Goal: Information Seeking & Learning: Learn about a topic

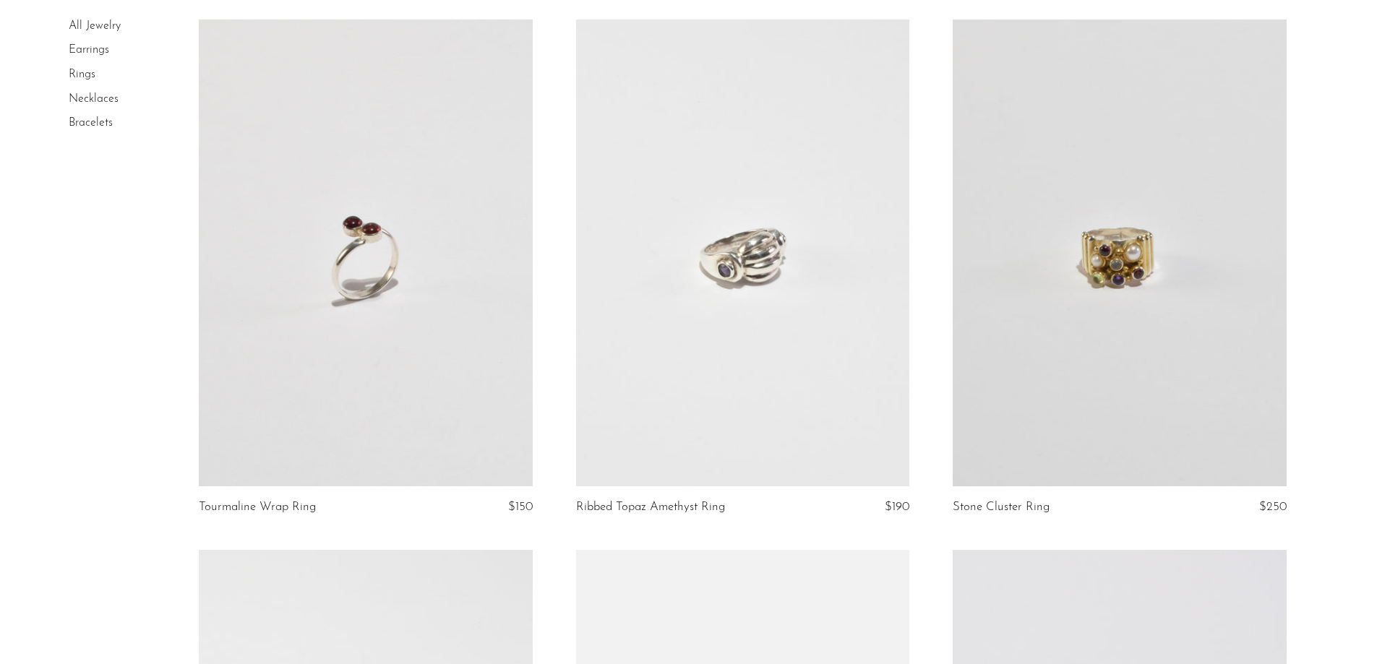
scroll to position [3325, 0]
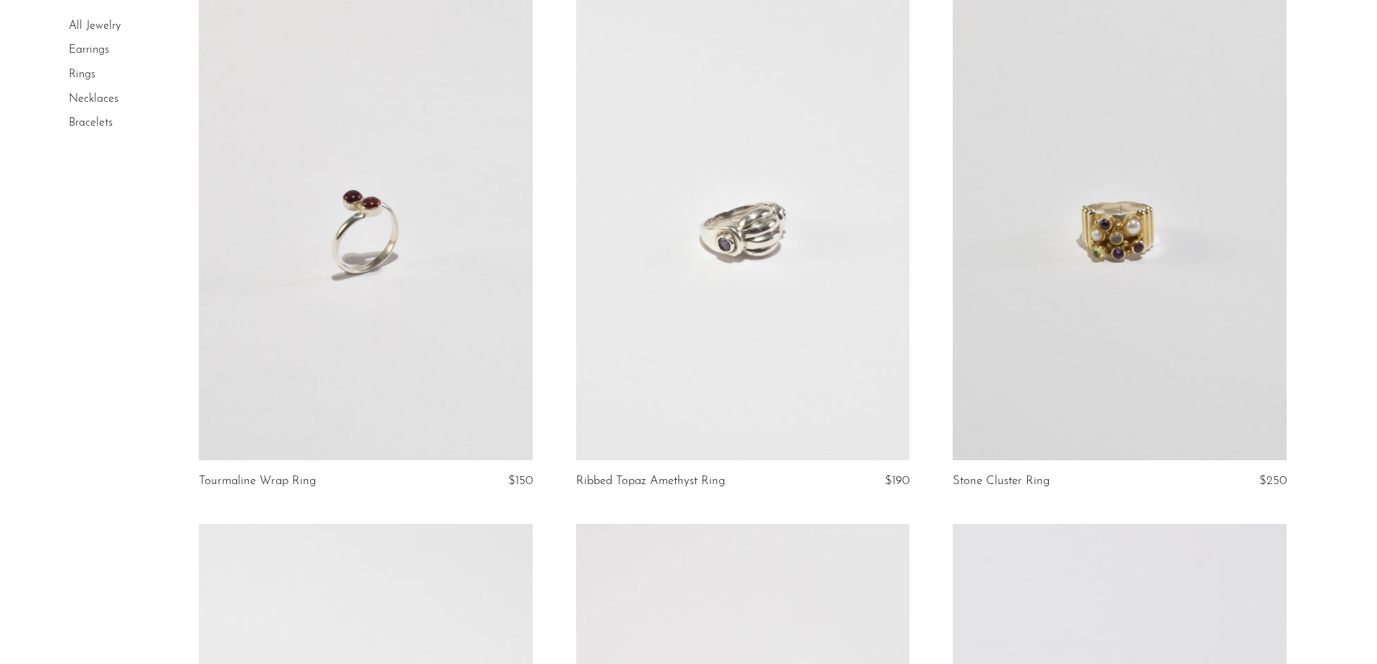
click at [1198, 212] on link at bounding box center [1119, 226] width 333 height 467
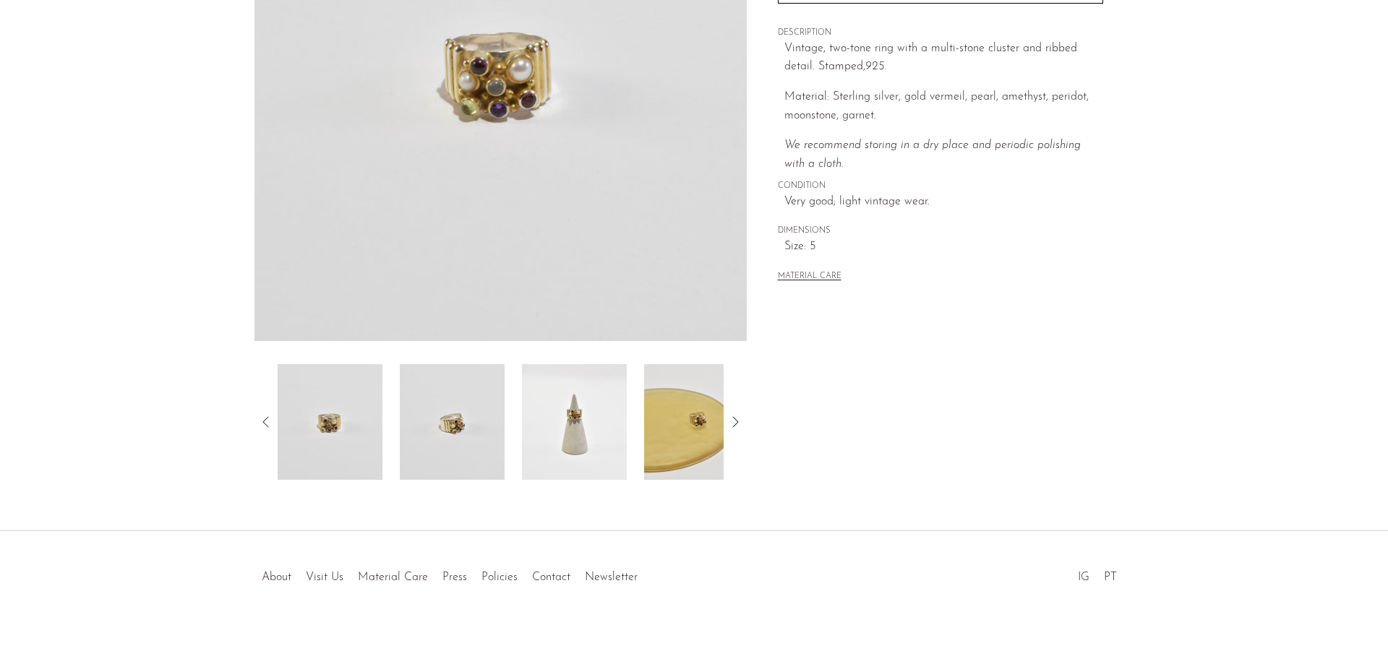
scroll to position [277, 0]
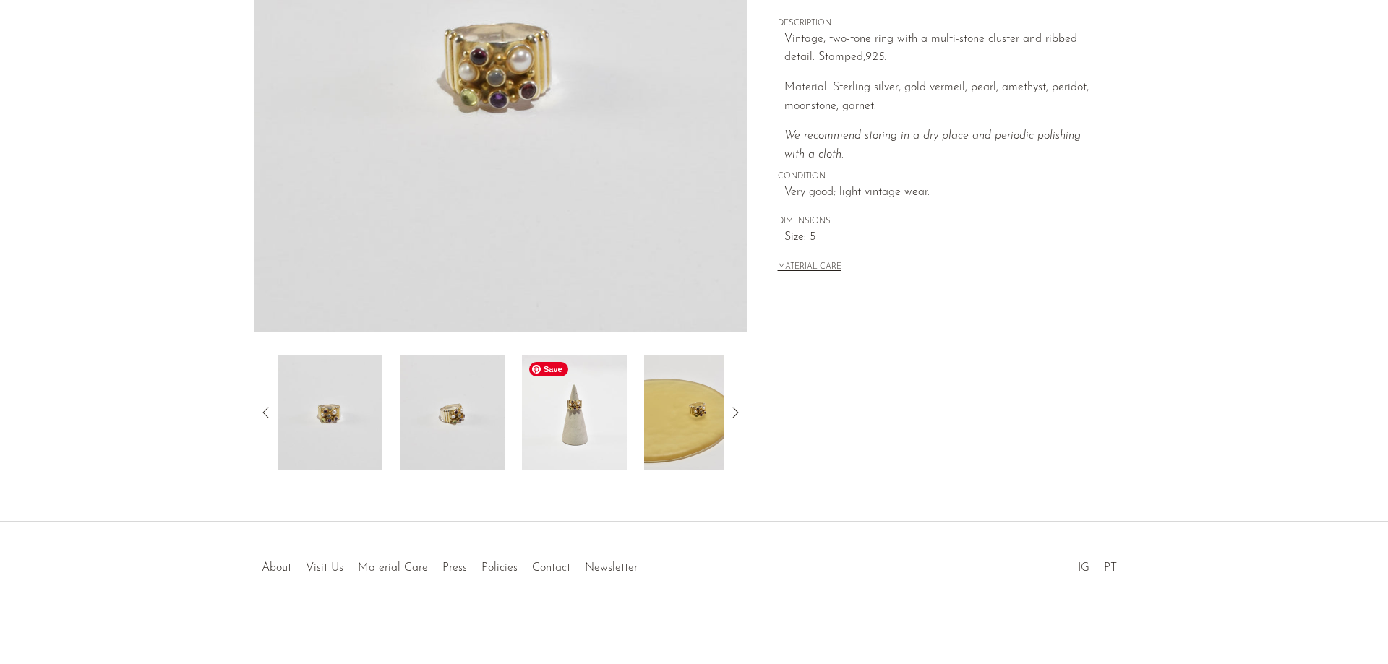
click at [603, 416] on img at bounding box center [574, 413] width 105 height 116
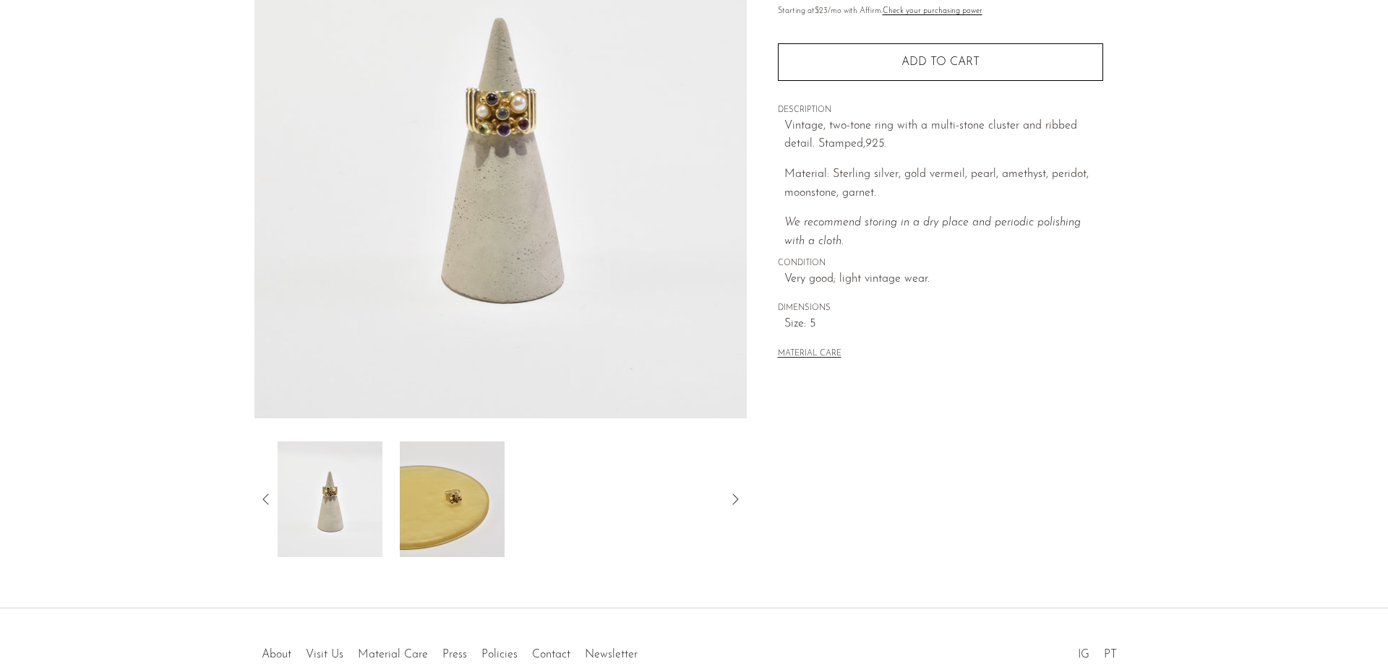
scroll to position [132, 0]
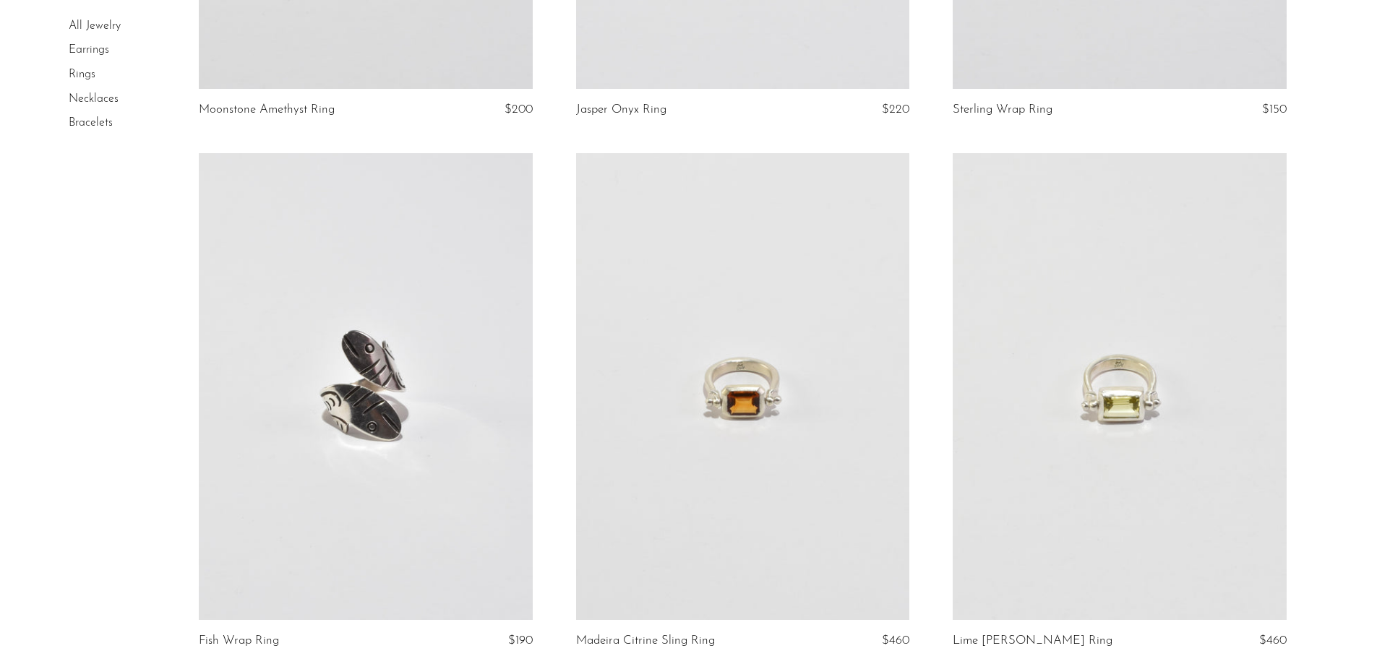
scroll to position [6072, 0]
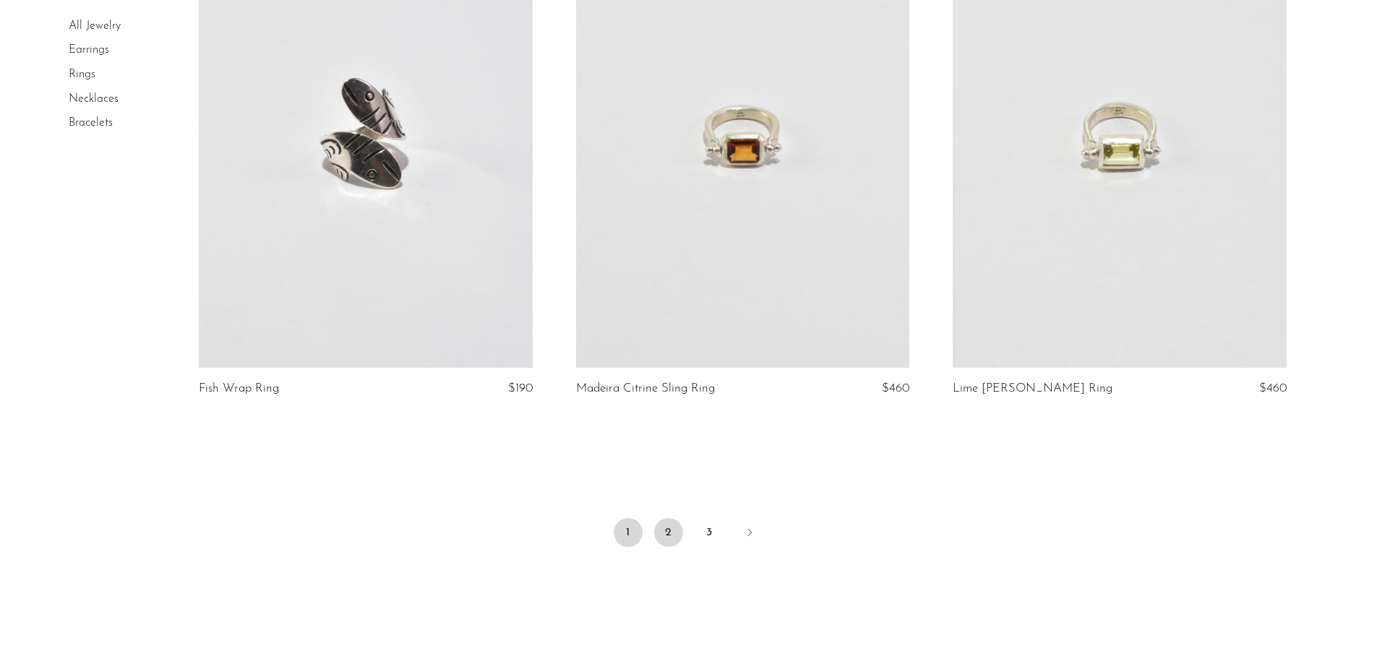
click at [672, 534] on link "2" at bounding box center [668, 532] width 29 height 29
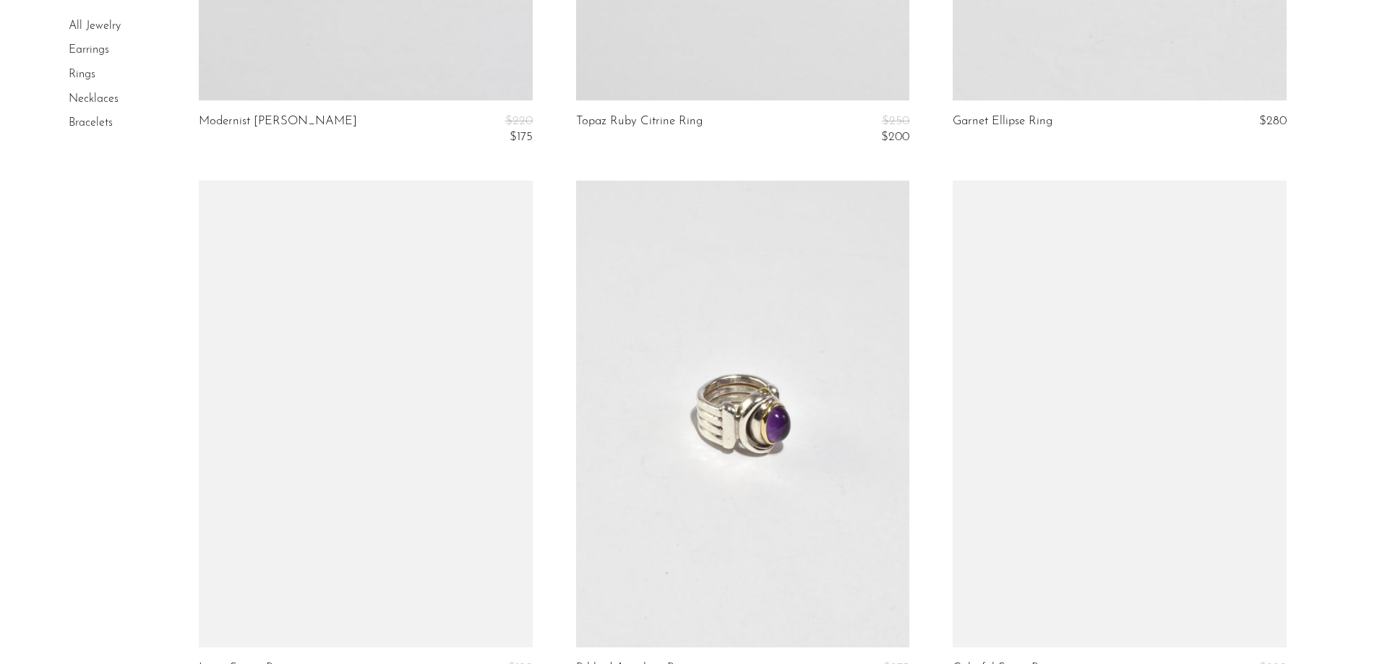
scroll to position [6072, 0]
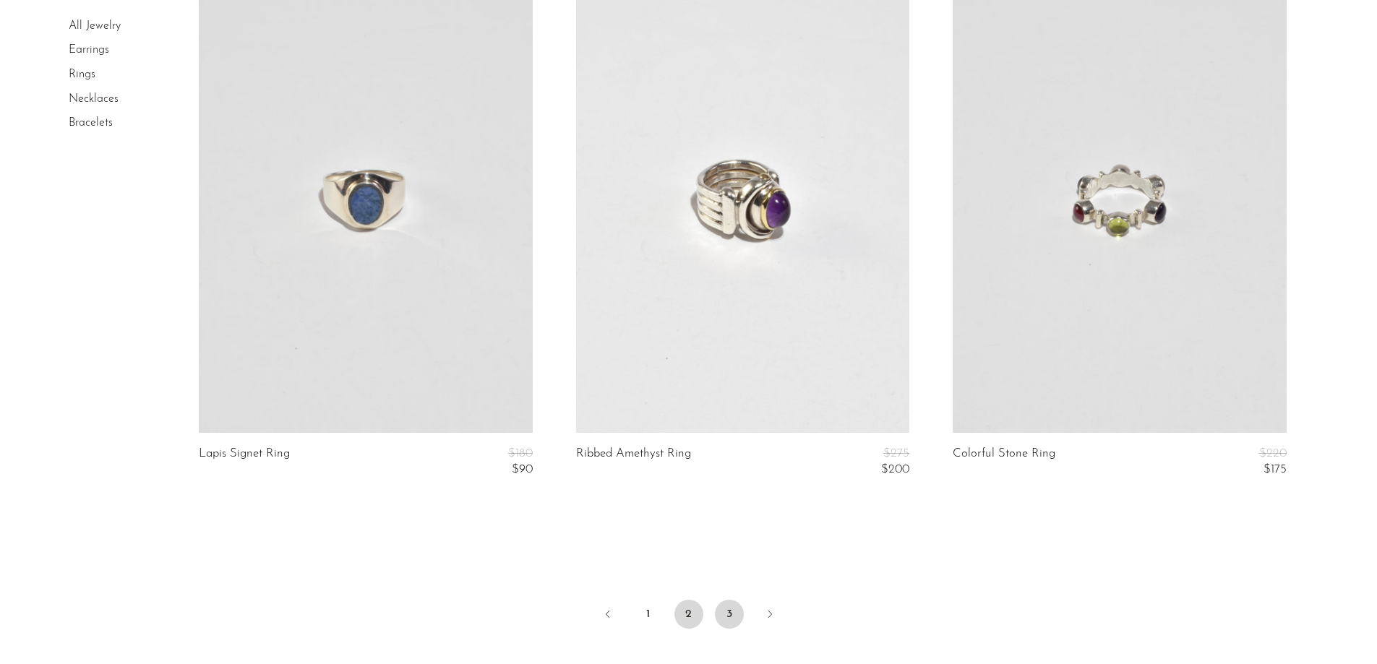
click at [732, 612] on link "3" at bounding box center [729, 614] width 29 height 29
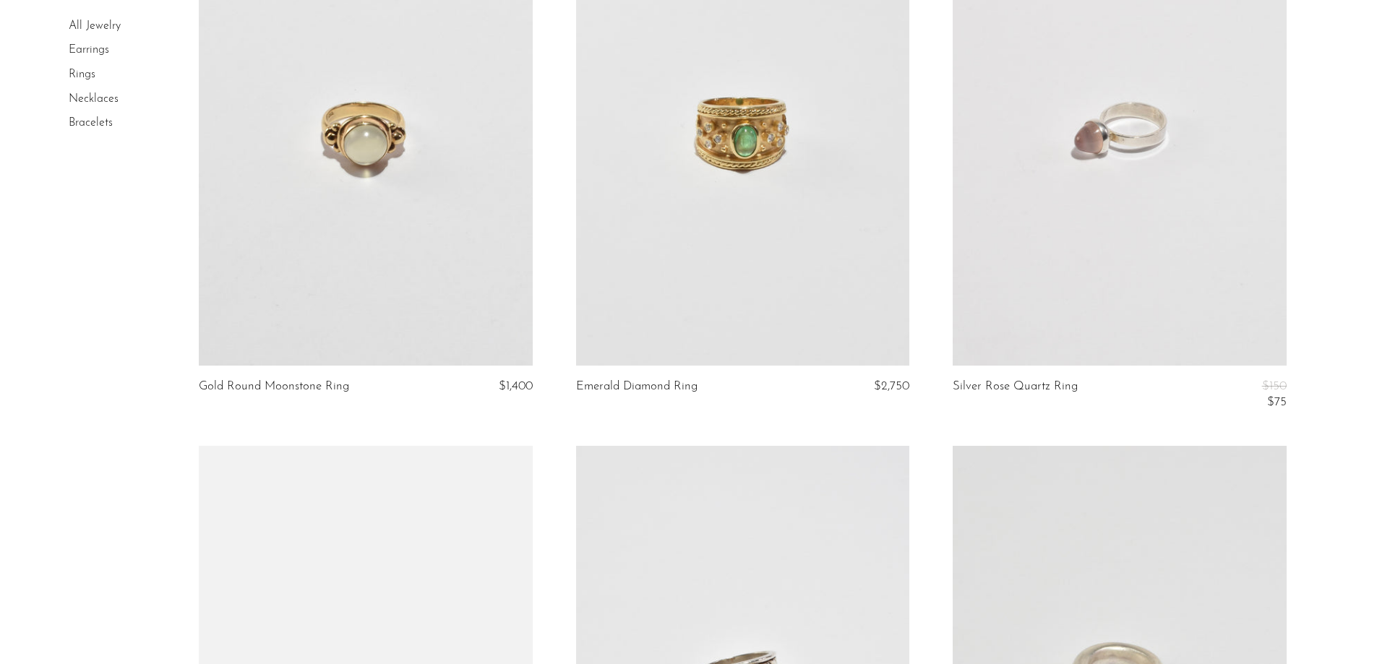
scroll to position [867, 0]
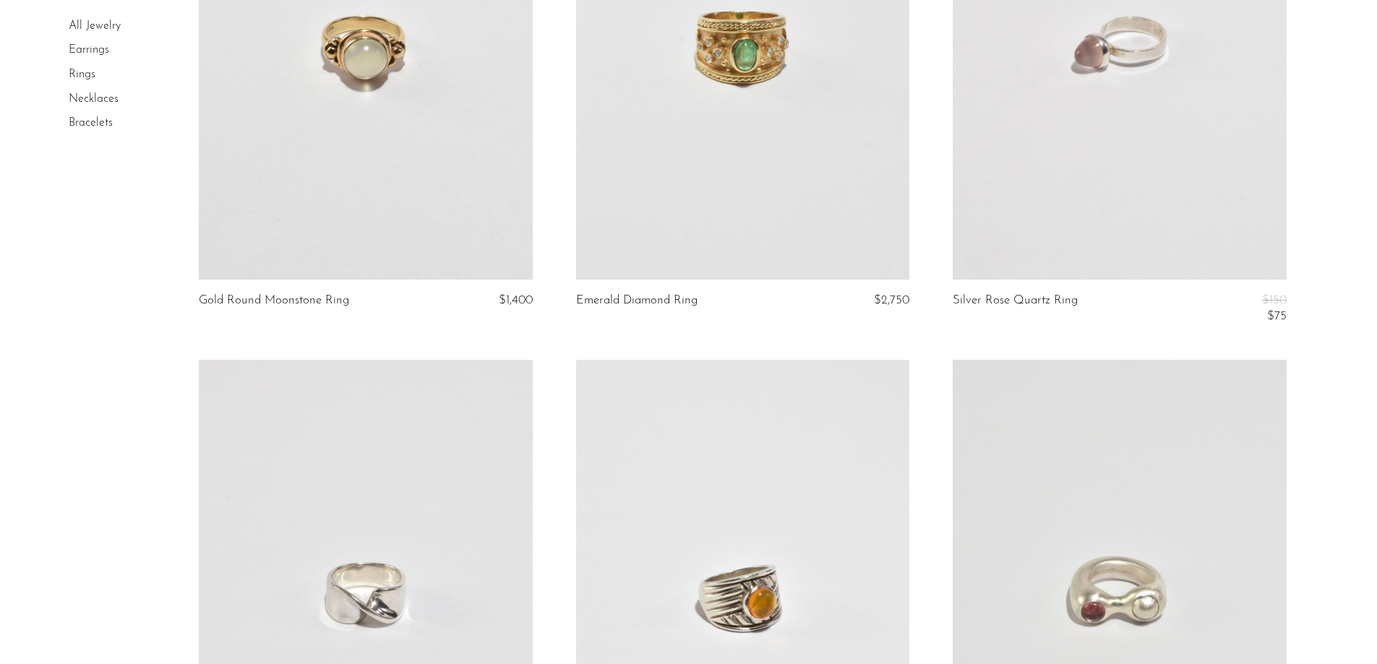
click at [693, 205] on link at bounding box center [742, 46] width 333 height 467
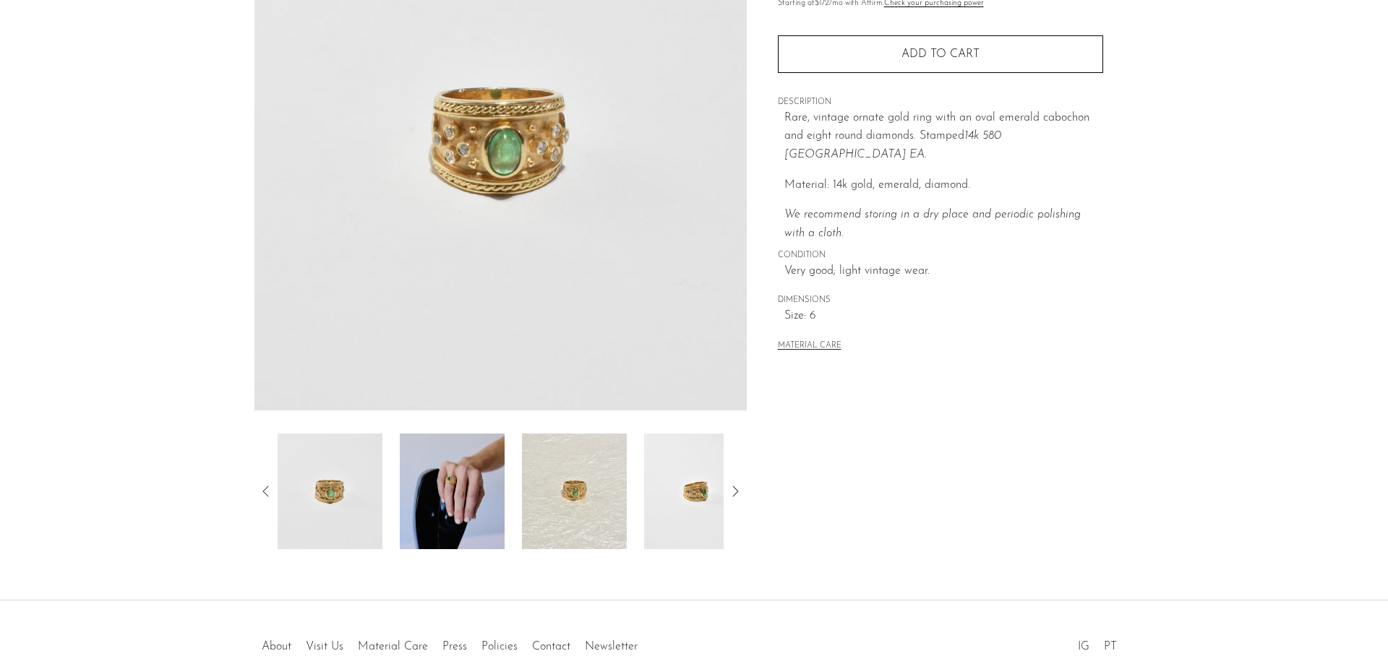
scroll to position [277, 0]
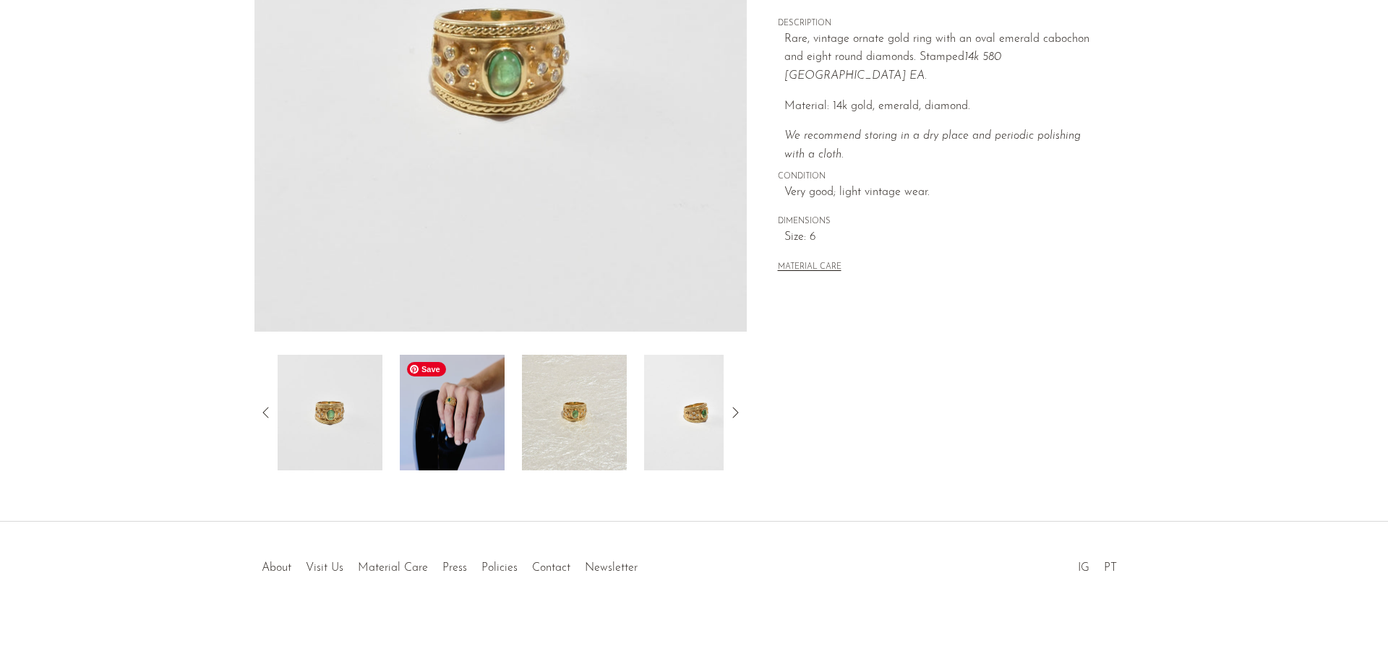
click at [476, 407] on img at bounding box center [452, 413] width 105 height 116
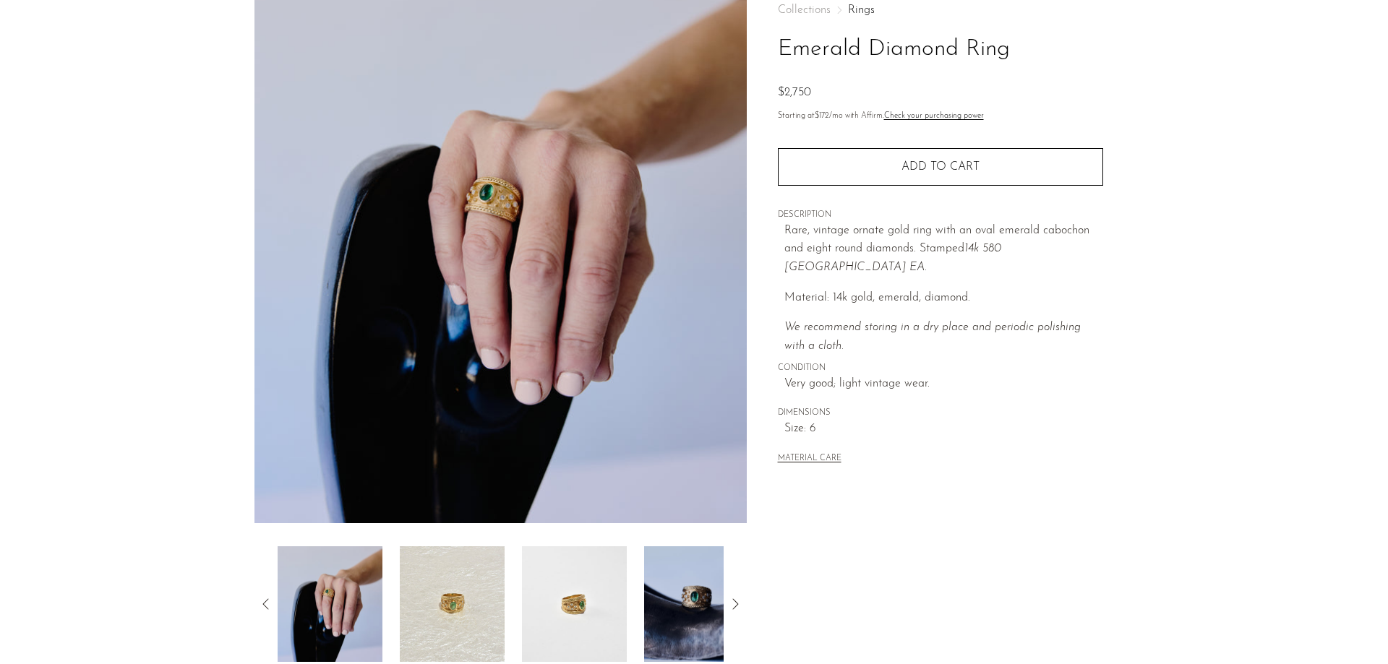
scroll to position [60, 0]
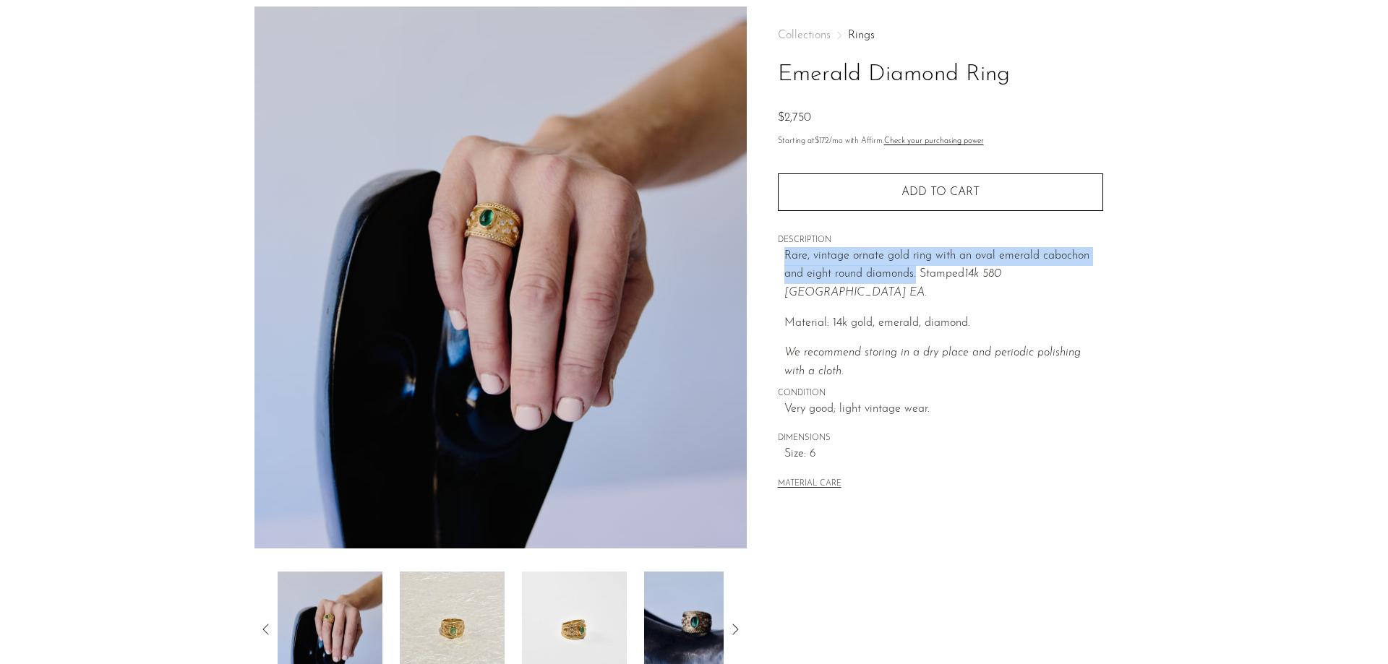
drag, startPoint x: 916, startPoint y: 270, endPoint x: 776, endPoint y: 259, distance: 140.0
click at [776, 259] on div "Collections Rings Emerald Diamond Ring $2,750 Starting at $172 /mo with Affirm.…" at bounding box center [940, 347] width 387 height 681
copy p "Rare, vintage ornate gold ring with an oval emerald cabochon and eight round di…"
